Goal: Contribute content: Add original content to the website for others to see

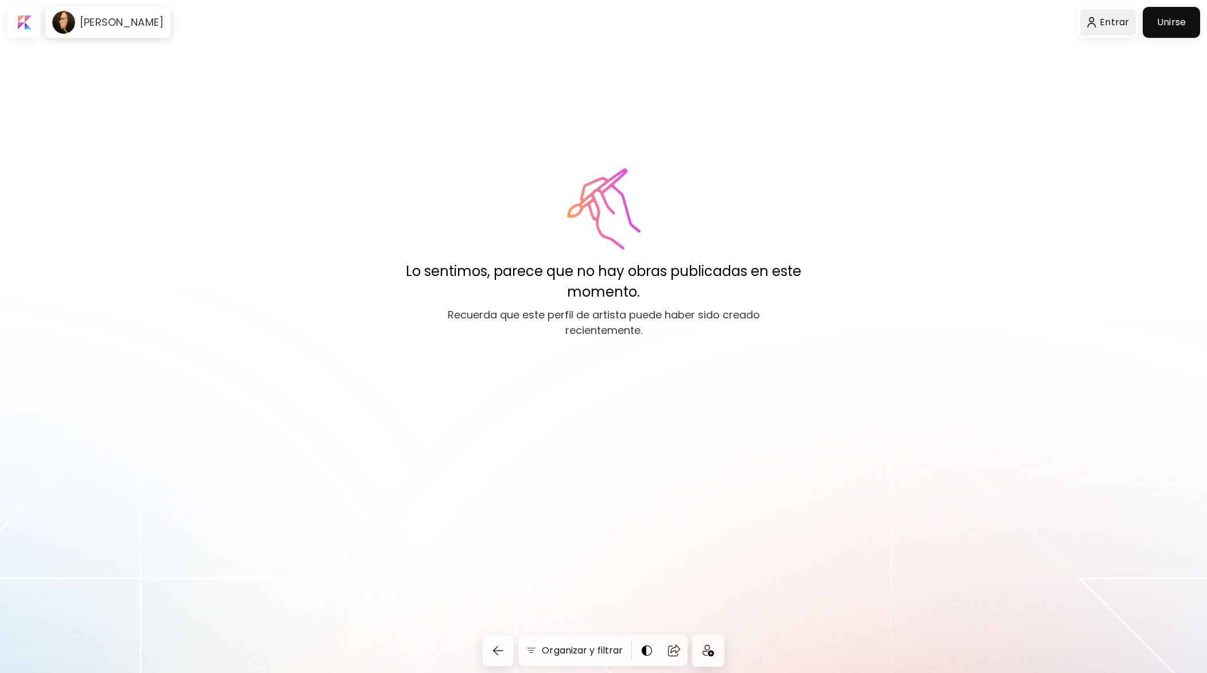
click at [1114, 22] on div at bounding box center [1108, 22] width 56 height 26
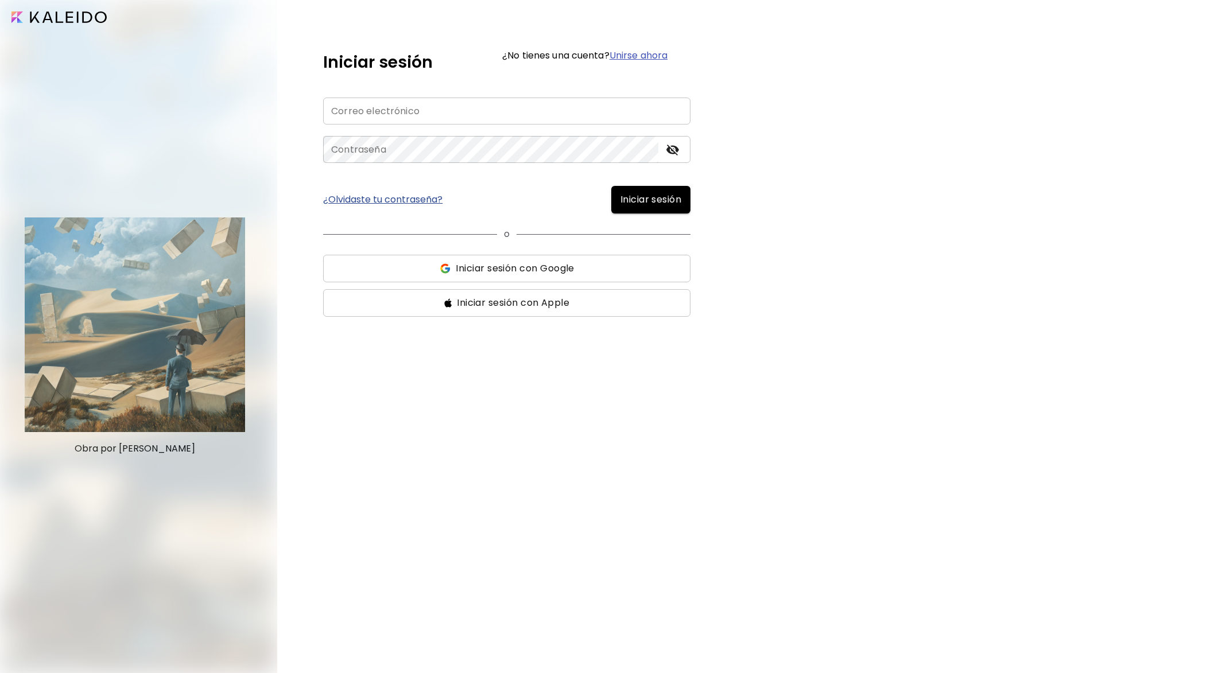
click at [425, 108] on input "email" at bounding box center [506, 111] width 367 height 27
type input "**********"
click at [668, 202] on span "Iniciar sesión" at bounding box center [650, 200] width 61 height 14
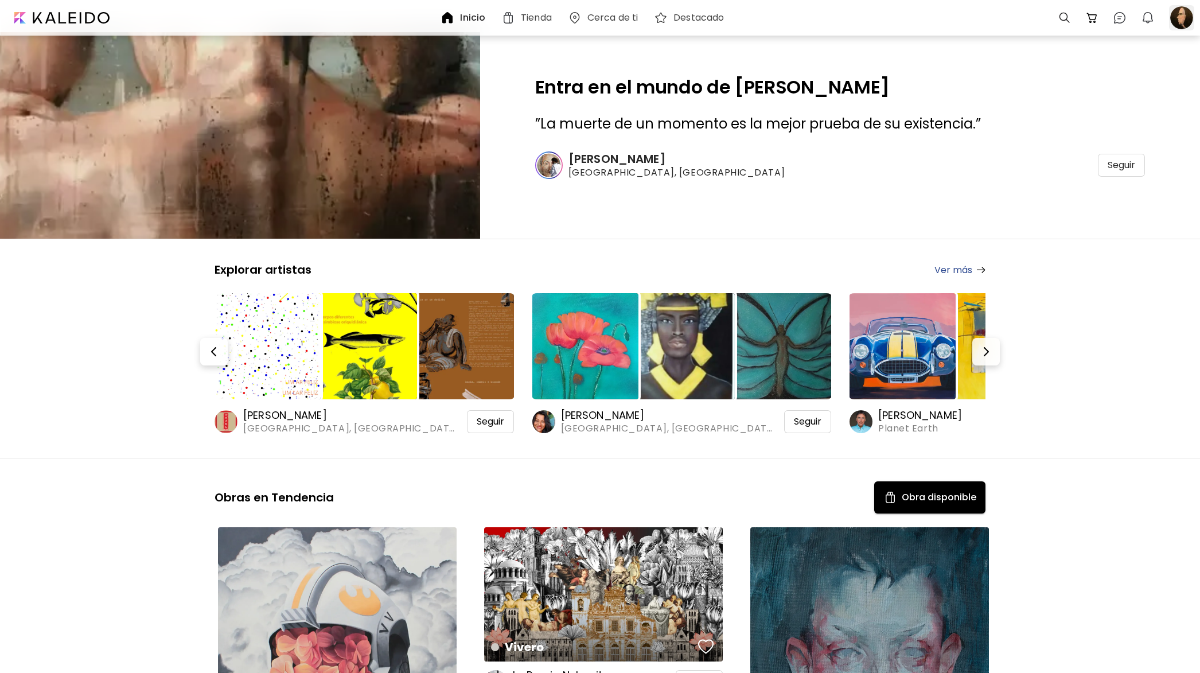
click at [1180, 22] on div at bounding box center [1181, 17] width 25 height 25
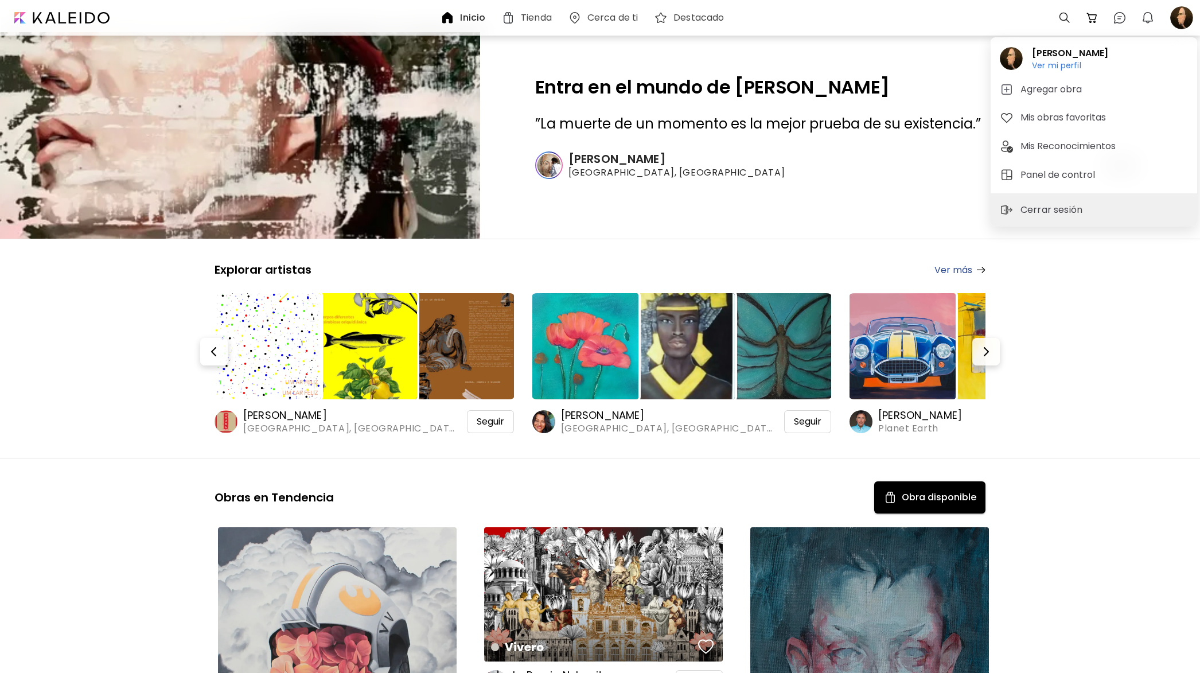
click at [1056, 86] on h5 "Agregar obra" at bounding box center [1053, 90] width 65 height 14
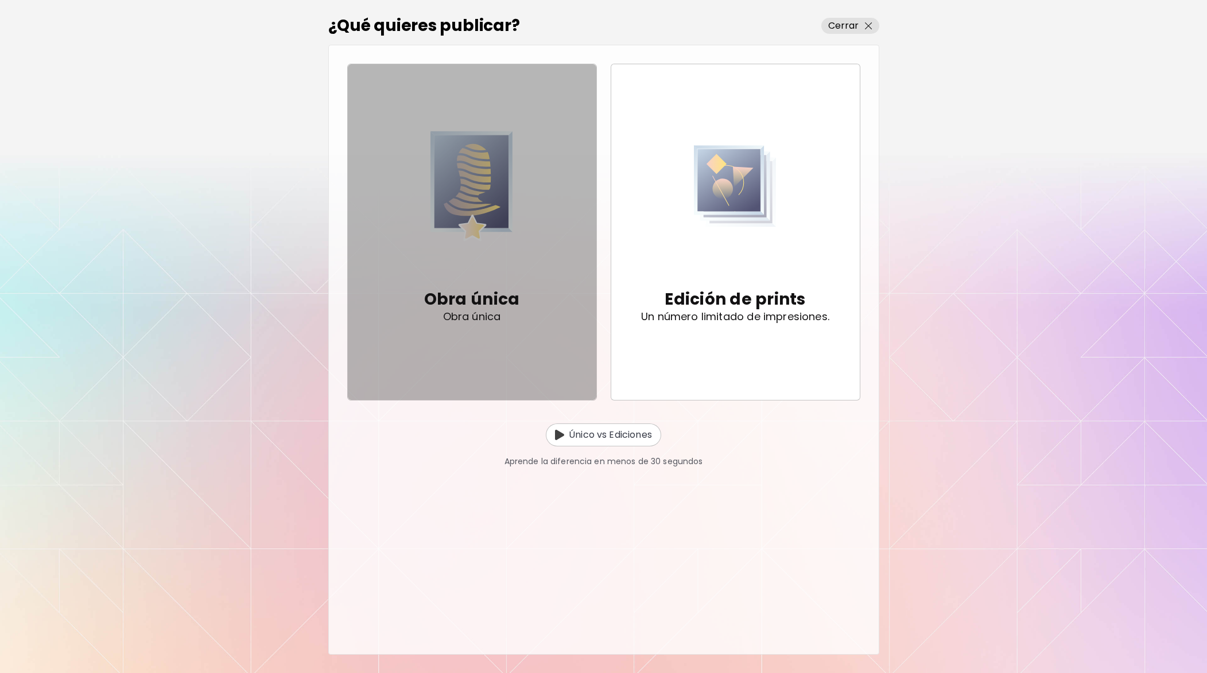
click at [413, 283] on span "Obra única Obra única" at bounding box center [472, 232] width 230 height 238
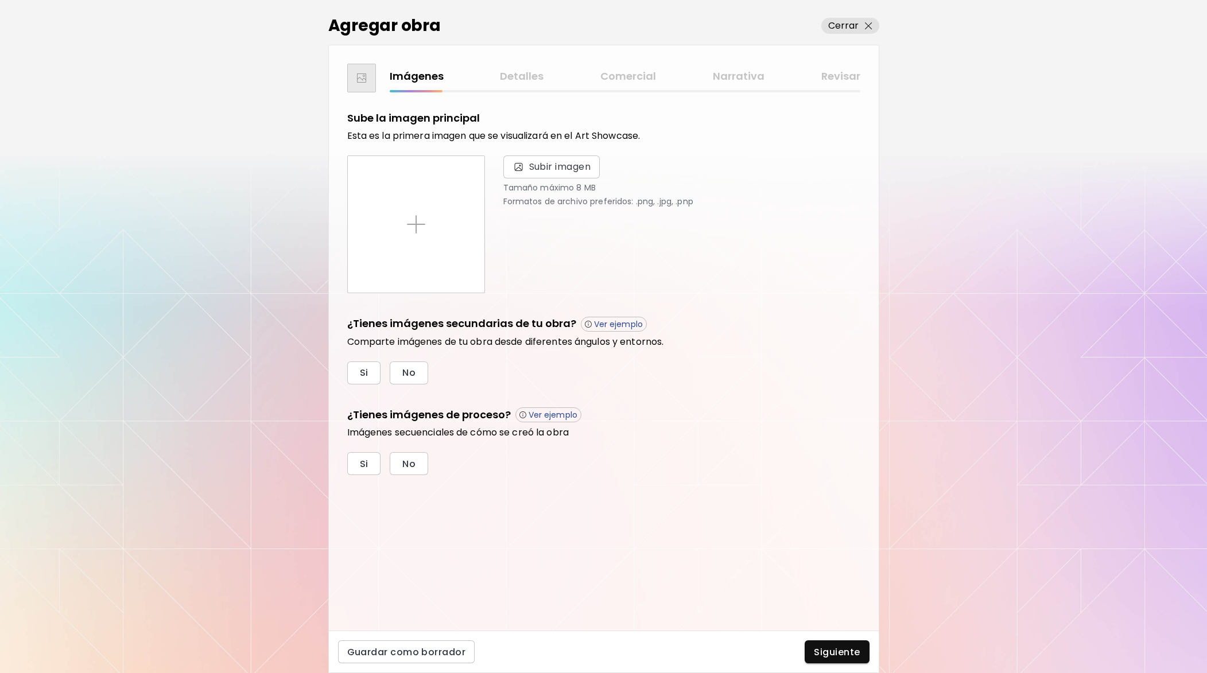
click at [530, 79] on div "Imágenes Detalles Comercial Narrativa Revisar" at bounding box center [625, 76] width 470 height 17
click at [843, 26] on p "Cerrar" at bounding box center [843, 26] width 31 height 14
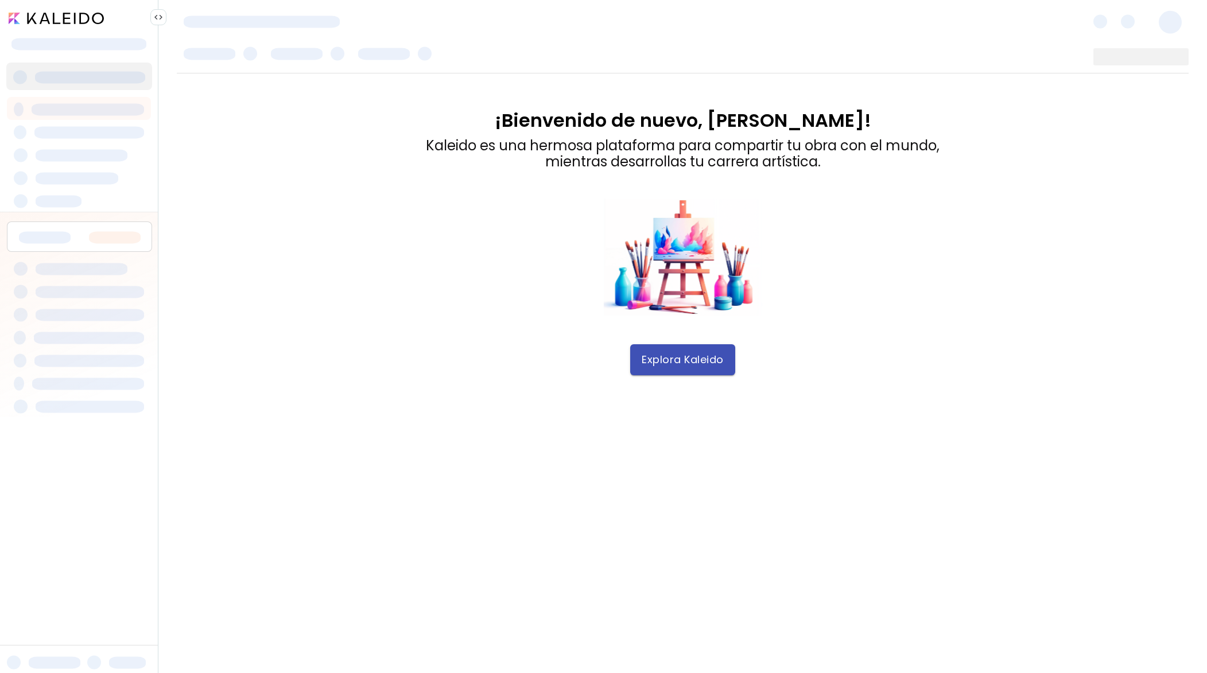
click at [667, 362] on span "Explora Kaleido" at bounding box center [682, 359] width 82 height 13
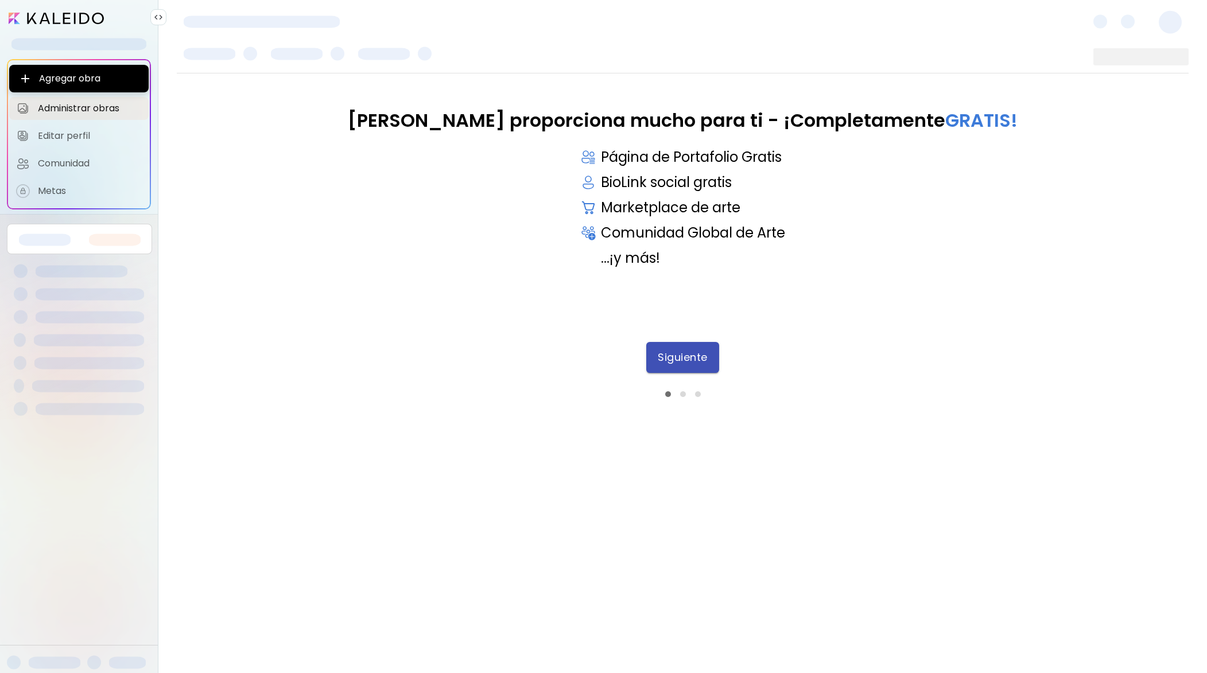
click at [653, 360] on button "Siguiente" at bounding box center [682, 357] width 73 height 31
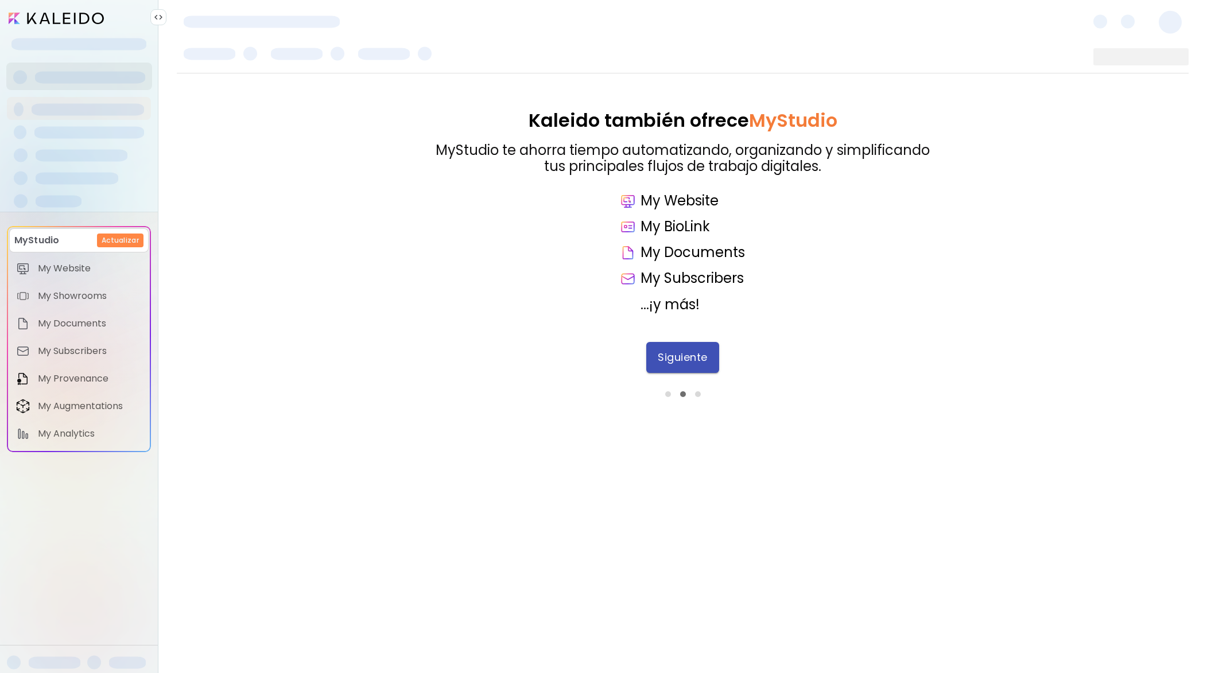
click at [681, 362] on span "Siguiente" at bounding box center [683, 357] width 50 height 13
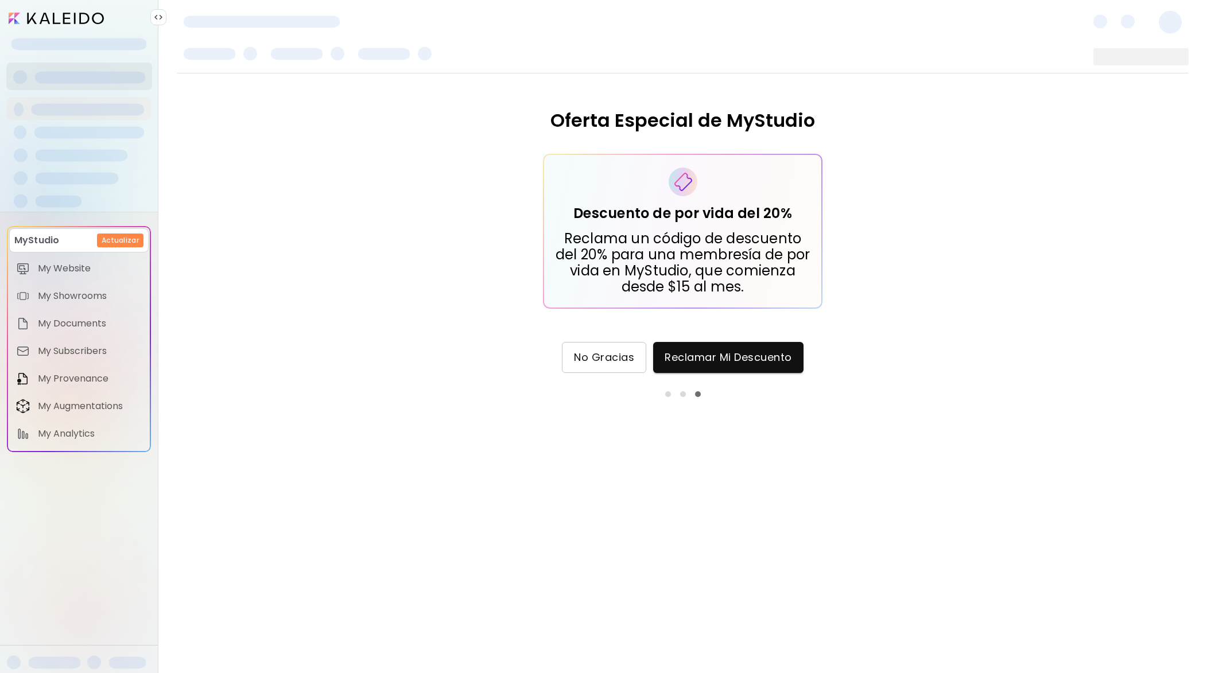
click at [588, 355] on span "No Gracias" at bounding box center [604, 357] width 60 height 13
